Goal: Task Accomplishment & Management: Manage account settings

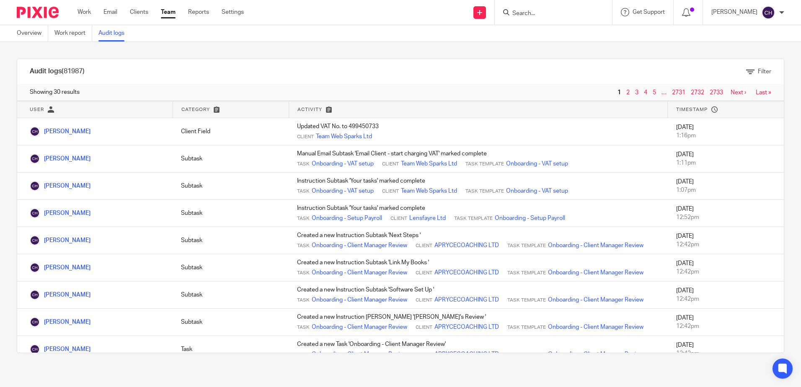
click at [34, 7] on img at bounding box center [38, 12] width 42 height 11
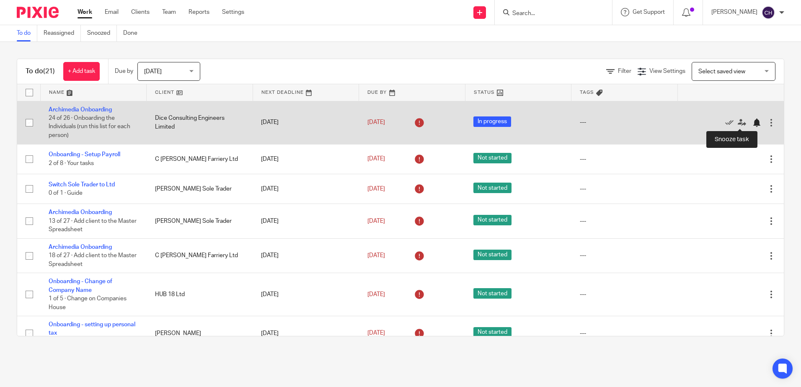
click at [752, 124] on div at bounding box center [756, 123] width 8 height 8
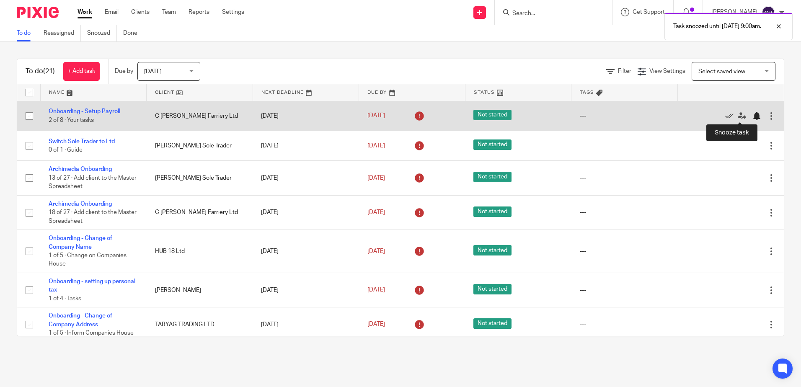
click at [752, 114] on div at bounding box center [756, 116] width 8 height 8
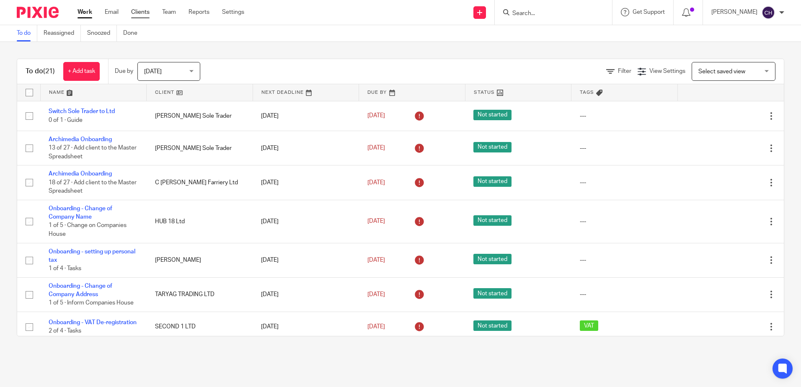
click at [146, 15] on link "Clients" at bounding box center [140, 12] width 18 height 8
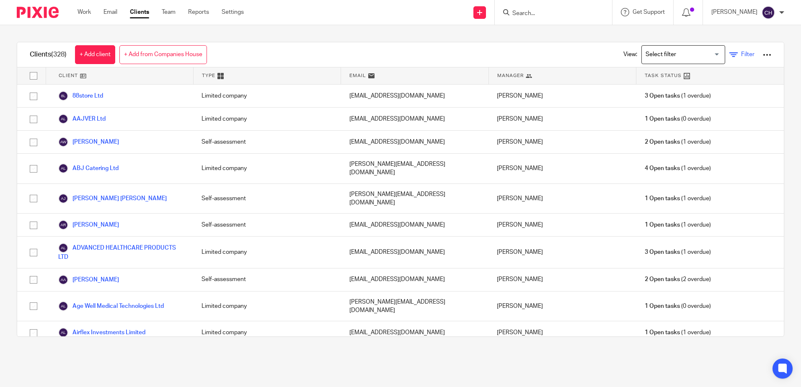
click at [741, 56] on span "Filter" at bounding box center [747, 55] width 13 height 6
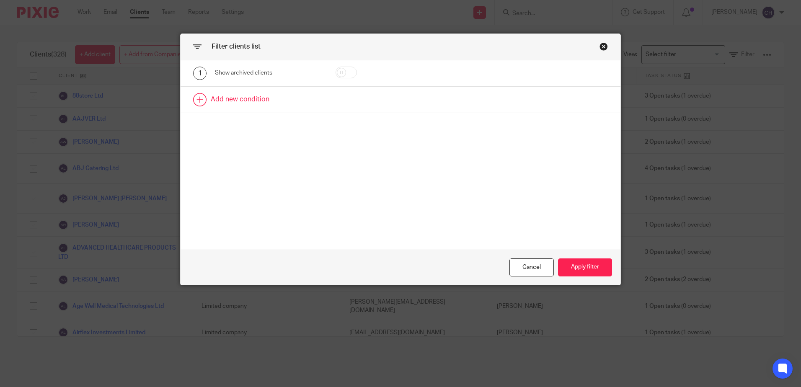
click at [247, 92] on link at bounding box center [400, 100] width 440 height 26
click at [234, 101] on div "Field" at bounding box center [262, 102] width 80 height 18
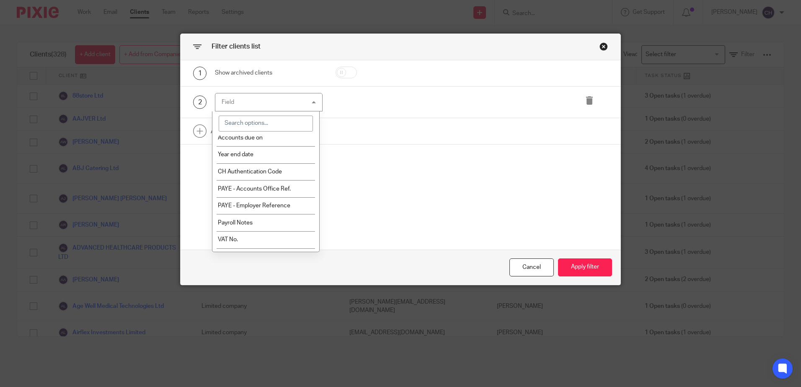
scroll to position [293, 0]
click at [263, 192] on span "PAYE - Employer Reference" at bounding box center [254, 191] width 72 height 6
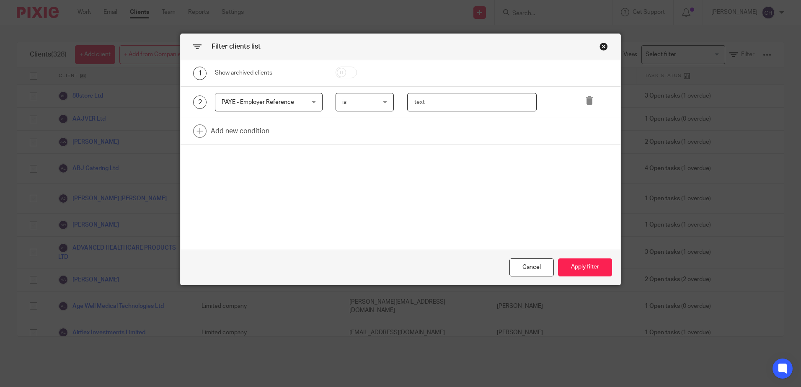
click at [451, 101] on input "text" at bounding box center [471, 102] width 129 height 19
type input "KE97889"
click at [601, 266] on button "Apply filter" at bounding box center [585, 267] width 54 height 18
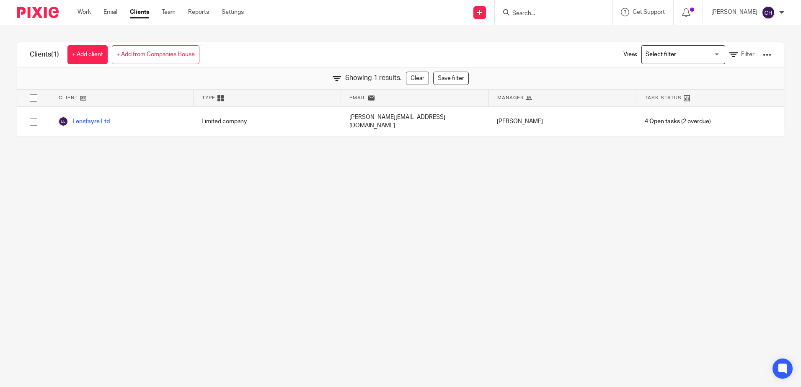
click at [571, 11] on input "Search" at bounding box center [548, 14] width 75 height 8
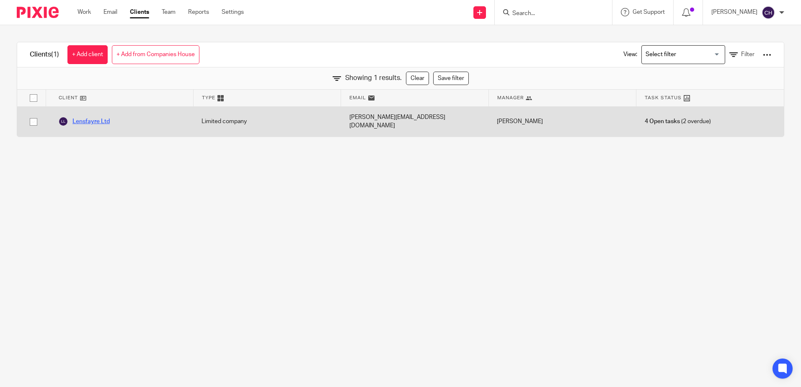
click at [97, 117] on link "Lensfayre Ltd" at bounding box center [84, 121] width 52 height 10
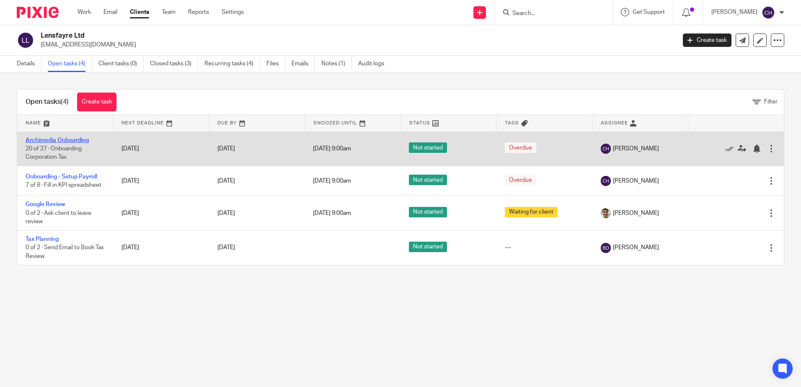
click at [62, 140] on link "Archimedia Onboarding" at bounding box center [57, 140] width 63 height 6
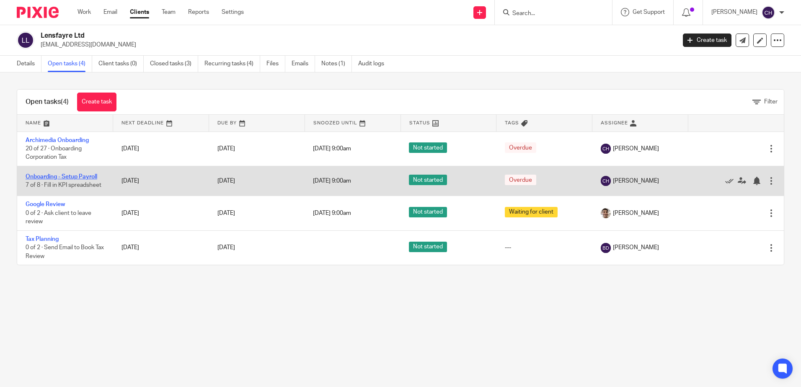
click at [67, 174] on link "Onboarding - Setup Payroll" at bounding box center [62, 177] width 72 height 6
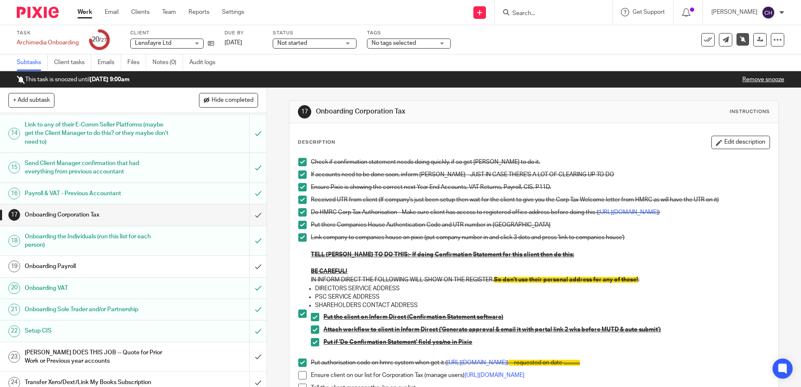
scroll to position [293, 0]
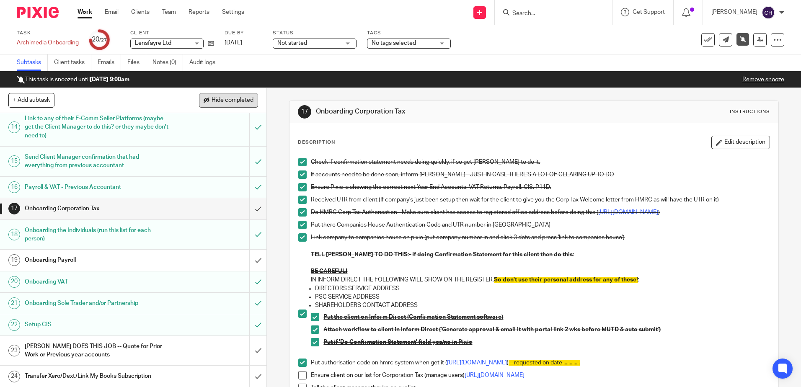
click at [217, 107] on button "Hide completed" at bounding box center [228, 100] width 59 height 14
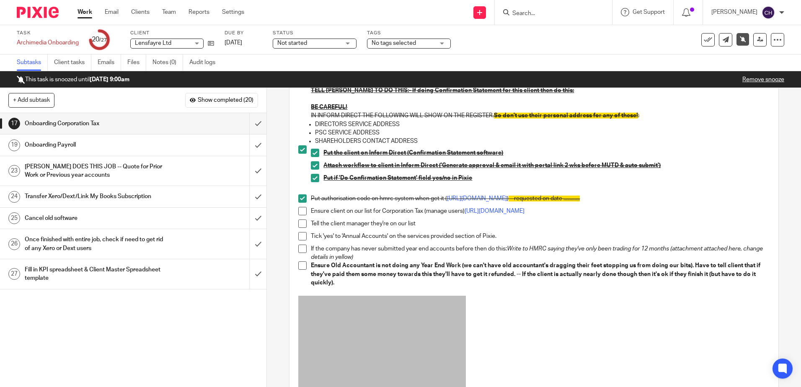
scroll to position [209, 0]
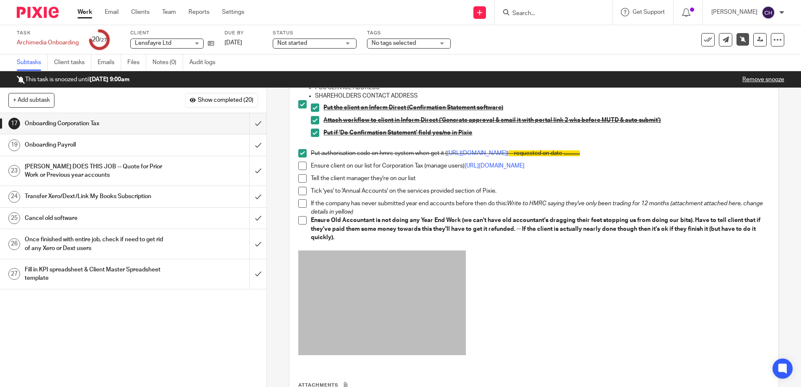
click at [301, 170] on span at bounding box center [302, 166] width 8 height 8
click at [207, 47] on link at bounding box center [209, 43] width 10 height 8
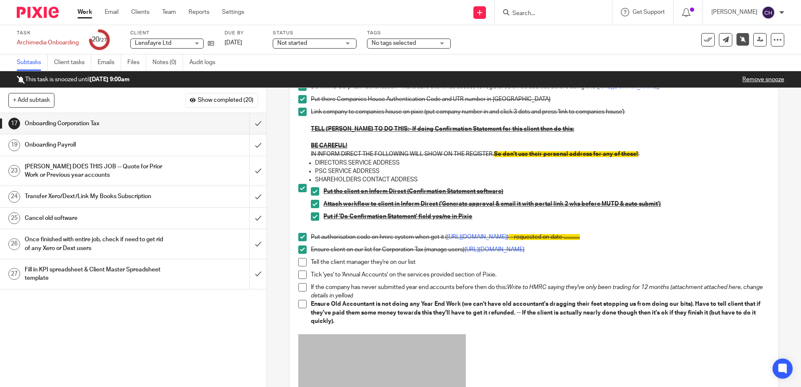
scroll to position [168, 0]
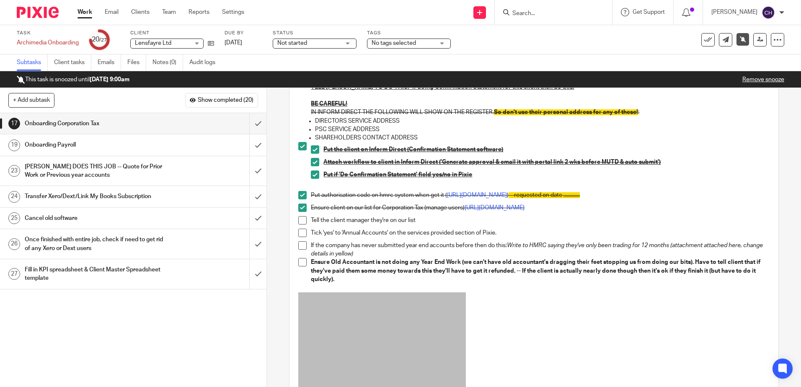
click at [176, 134] on link "17 Onboarding Corporation Tax" at bounding box center [124, 123] width 249 height 21
click at [176, 140] on div "Onboarding Payroll" at bounding box center [133, 145] width 217 height 13
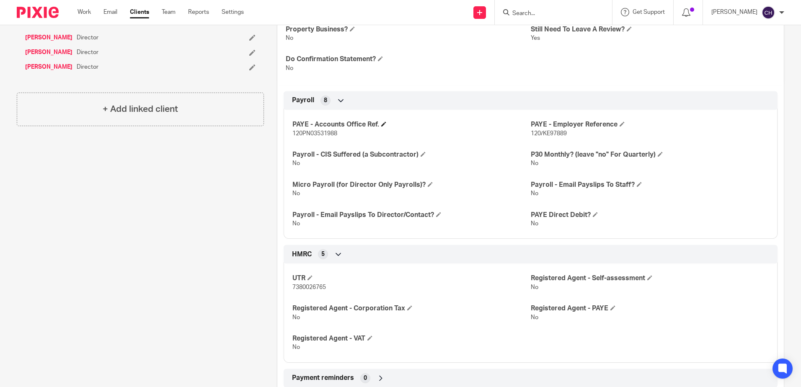
scroll to position [335, 0]
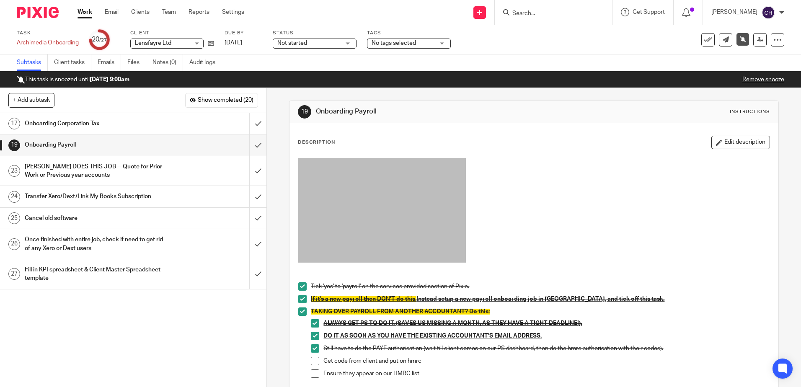
click at [172, 147] on div "Onboarding Payroll" at bounding box center [133, 145] width 217 height 13
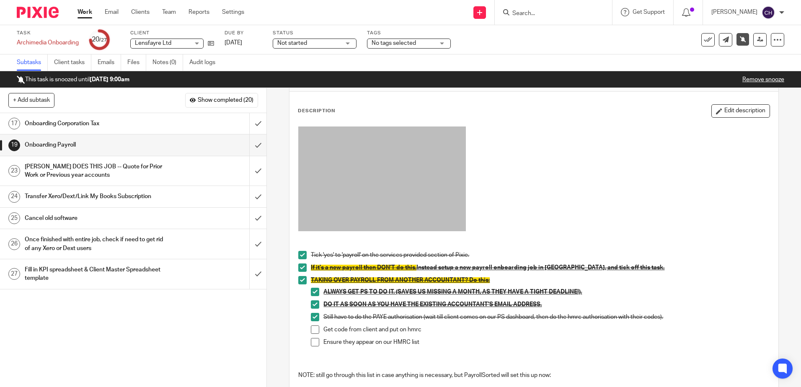
scroll to position [84, 0]
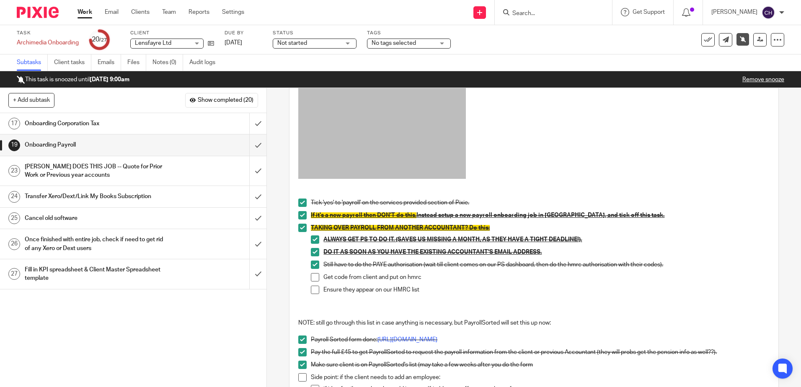
click at [313, 279] on span at bounding box center [315, 277] width 8 height 8
click at [314, 290] on span at bounding box center [315, 290] width 8 height 8
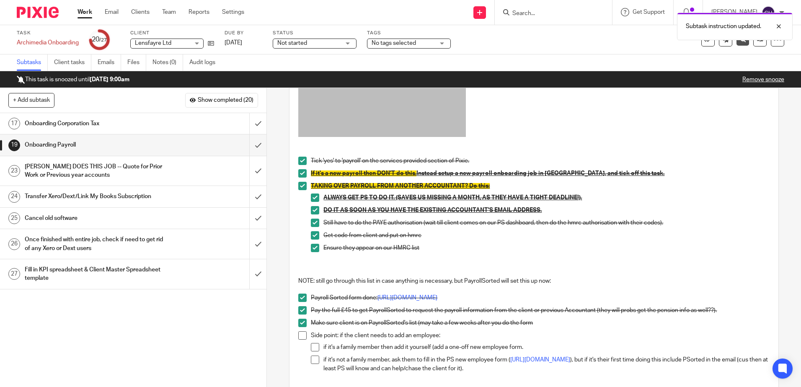
scroll to position [168, 0]
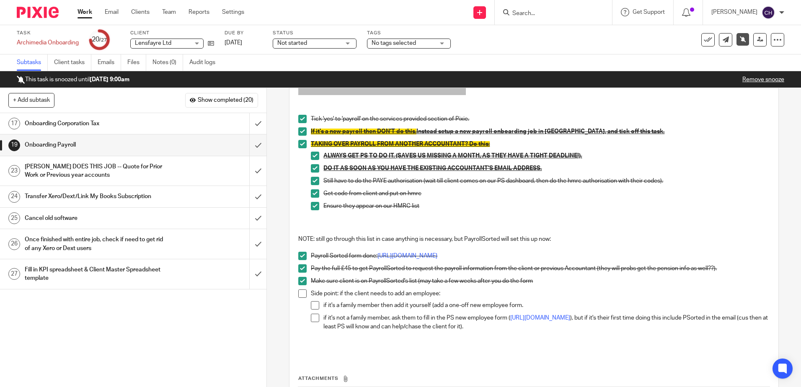
click at [298, 288] on li "Make sure client is on PayrollSorted's list (may take a few weeks after you do …" at bounding box center [533, 283] width 471 height 13
click at [299, 290] on span at bounding box center [302, 293] width 8 height 8
click at [315, 307] on span at bounding box center [315, 305] width 8 height 8
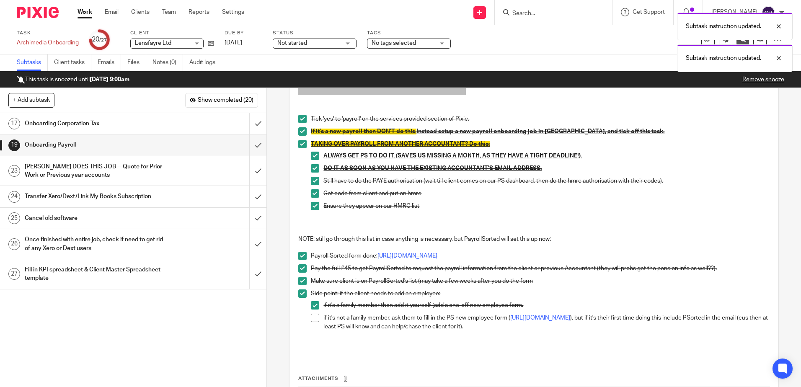
click at [311, 320] on span at bounding box center [315, 318] width 8 height 8
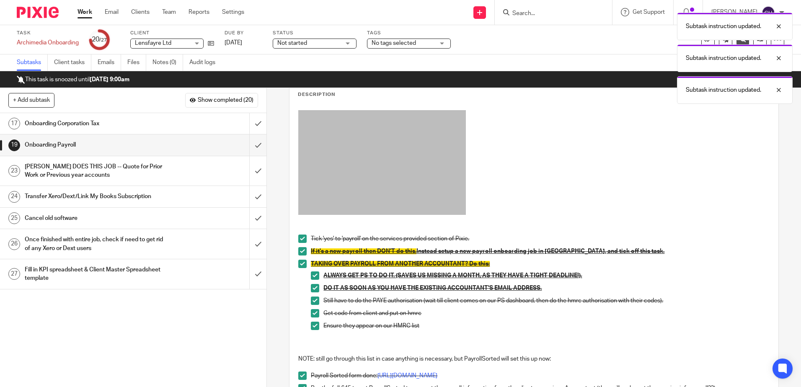
scroll to position [0, 0]
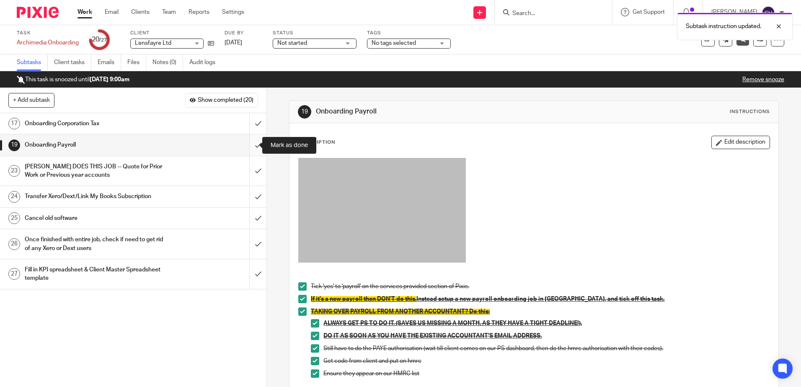
click at [250, 145] on input "submit" at bounding box center [133, 144] width 266 height 21
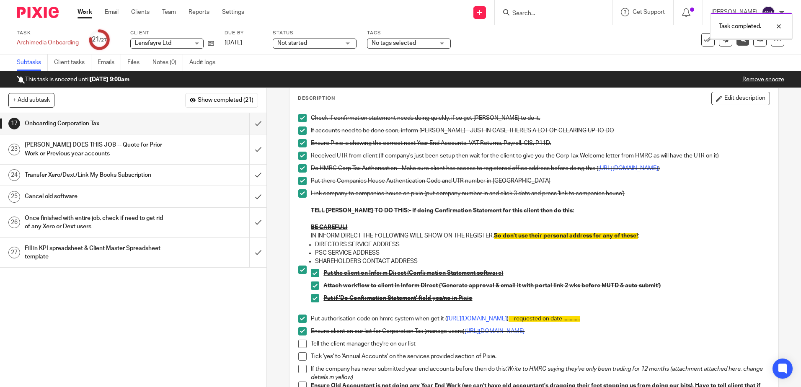
scroll to position [168, 0]
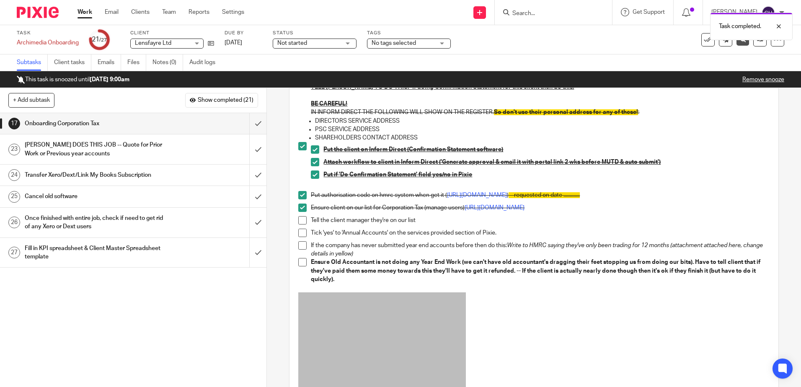
click at [302, 224] on span at bounding box center [302, 220] width 8 height 8
click at [303, 237] on span at bounding box center [302, 233] width 8 height 8
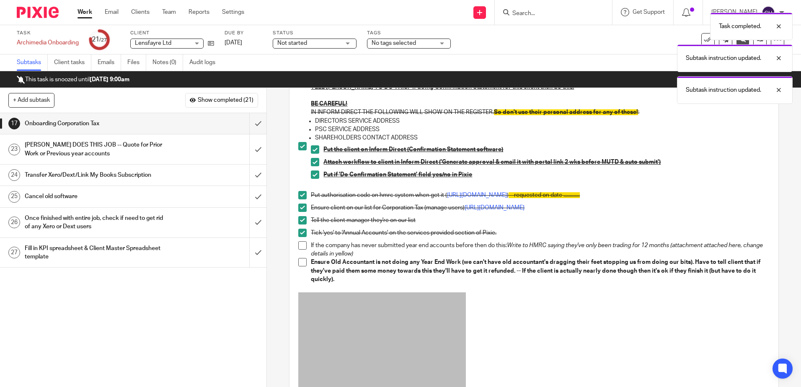
click at [303, 250] on span at bounding box center [302, 245] width 8 height 8
click at [302, 264] on span at bounding box center [302, 262] width 8 height 8
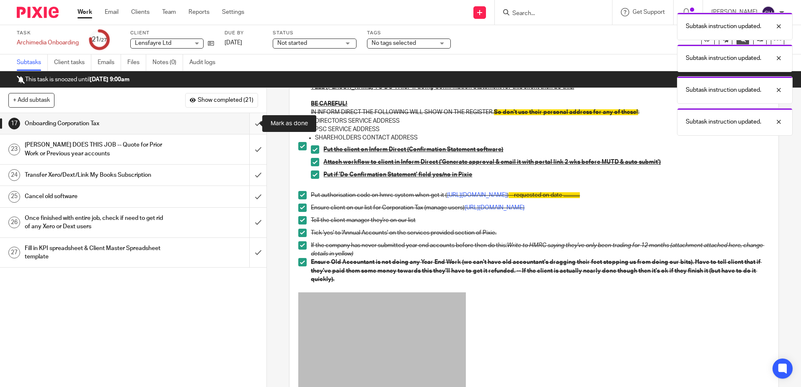
click at [248, 123] on input "submit" at bounding box center [133, 123] width 266 height 21
